Goal: Task Accomplishment & Management: Use online tool/utility

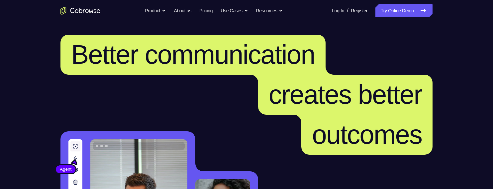
click at [400, 10] on link "Try Online Demo" at bounding box center [404, 10] width 57 height 13
click at [398, 11] on link "Try Online Demo" at bounding box center [404, 10] width 57 height 13
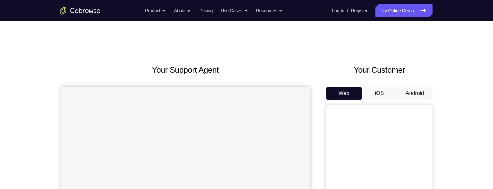
click at [415, 90] on button "Android" at bounding box center [415, 92] width 36 height 13
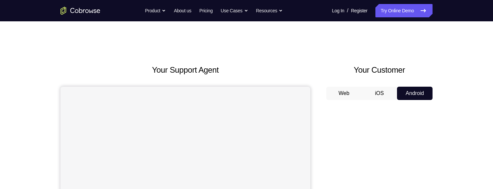
click at [388, 95] on button "iOS" at bounding box center [380, 92] width 36 height 13
